Goal: Task Accomplishment & Management: Use online tool/utility

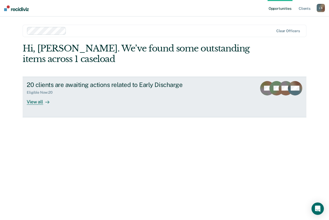
click at [45, 104] on div at bounding box center [46, 102] width 6 height 6
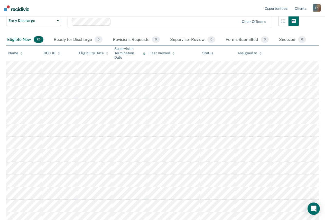
scroll to position [51, 0]
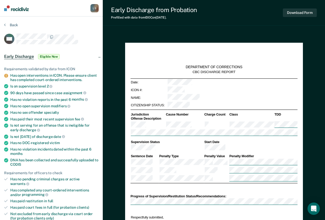
type textarea "x"
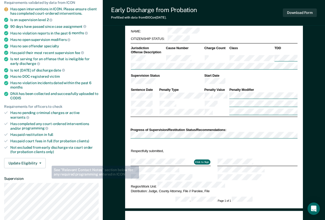
scroll to position [128, 0]
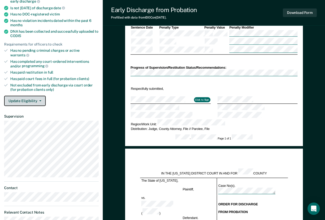
click at [33, 98] on button "Update Eligibility" at bounding box center [25, 101] width 42 height 10
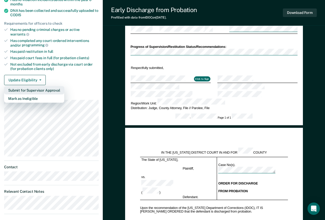
scroll to position [226, 0]
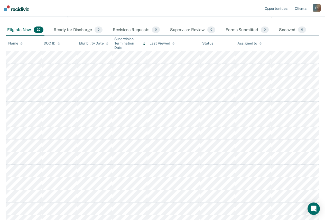
scroll to position [26, 0]
